Goal: Find specific page/section: Find specific page/section

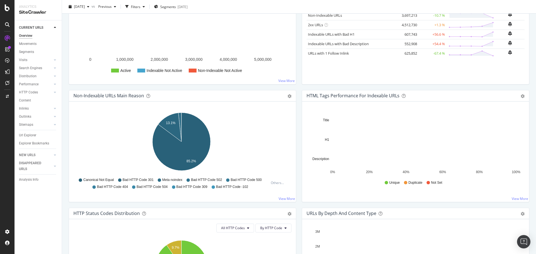
scroll to position [112, 0]
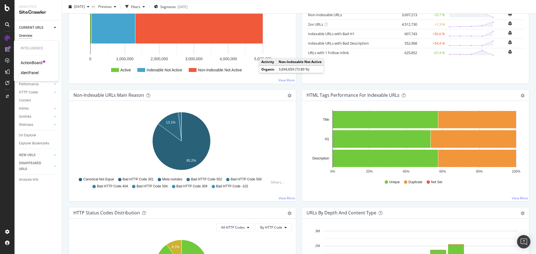
click at [30, 64] on div "ActionBoard" at bounding box center [32, 63] width 22 height 6
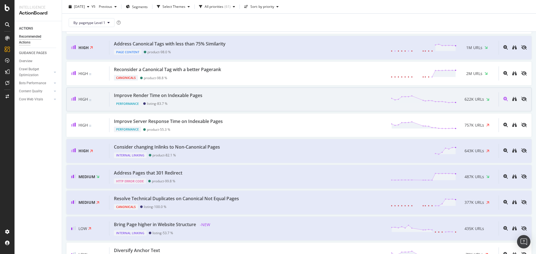
scroll to position [112, 0]
